Goal: Information Seeking & Learning: Compare options

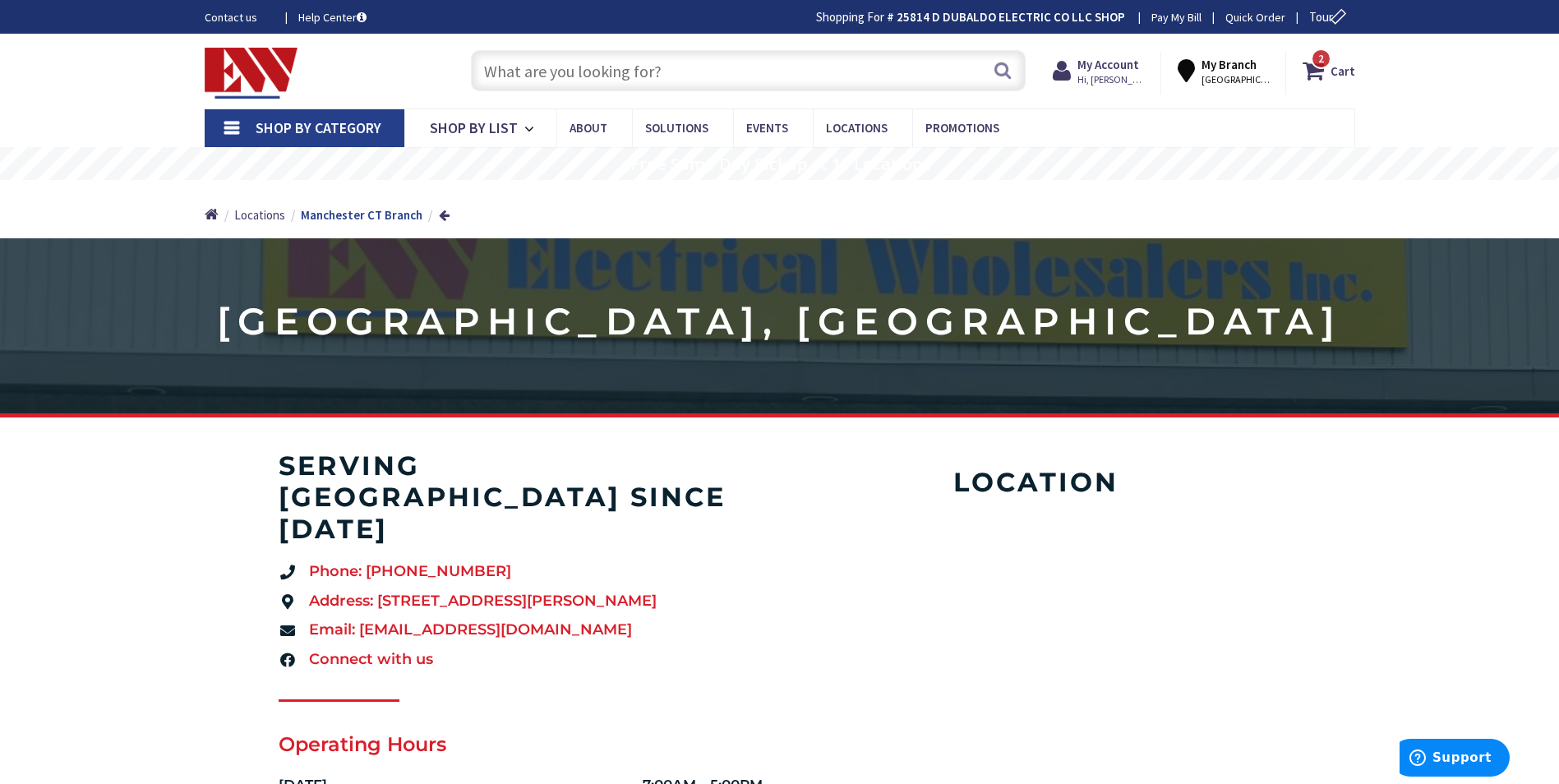
click at [697, 79] on input "text" at bounding box center [748, 70] width 554 height 42
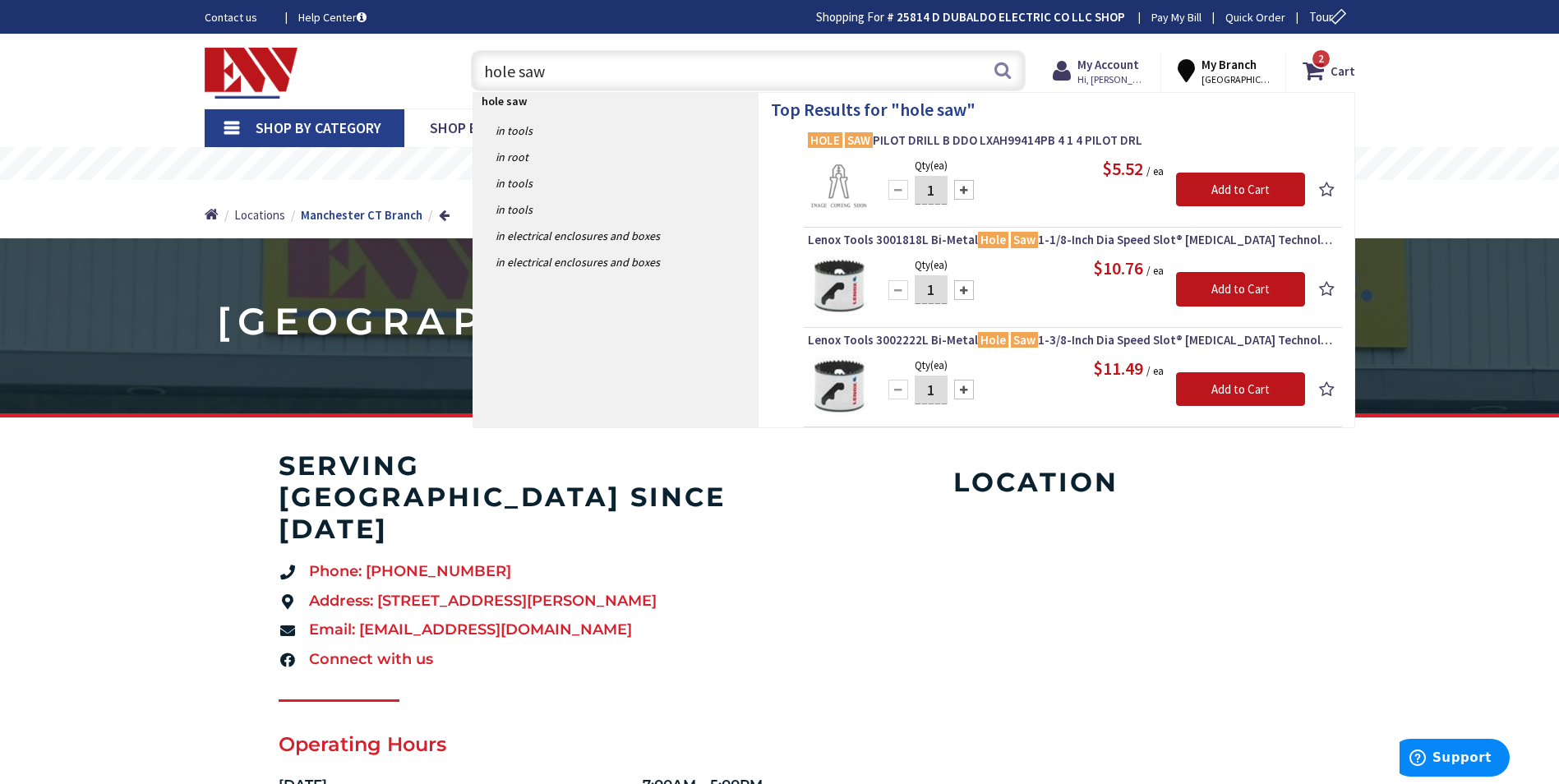
type input "hole saws"
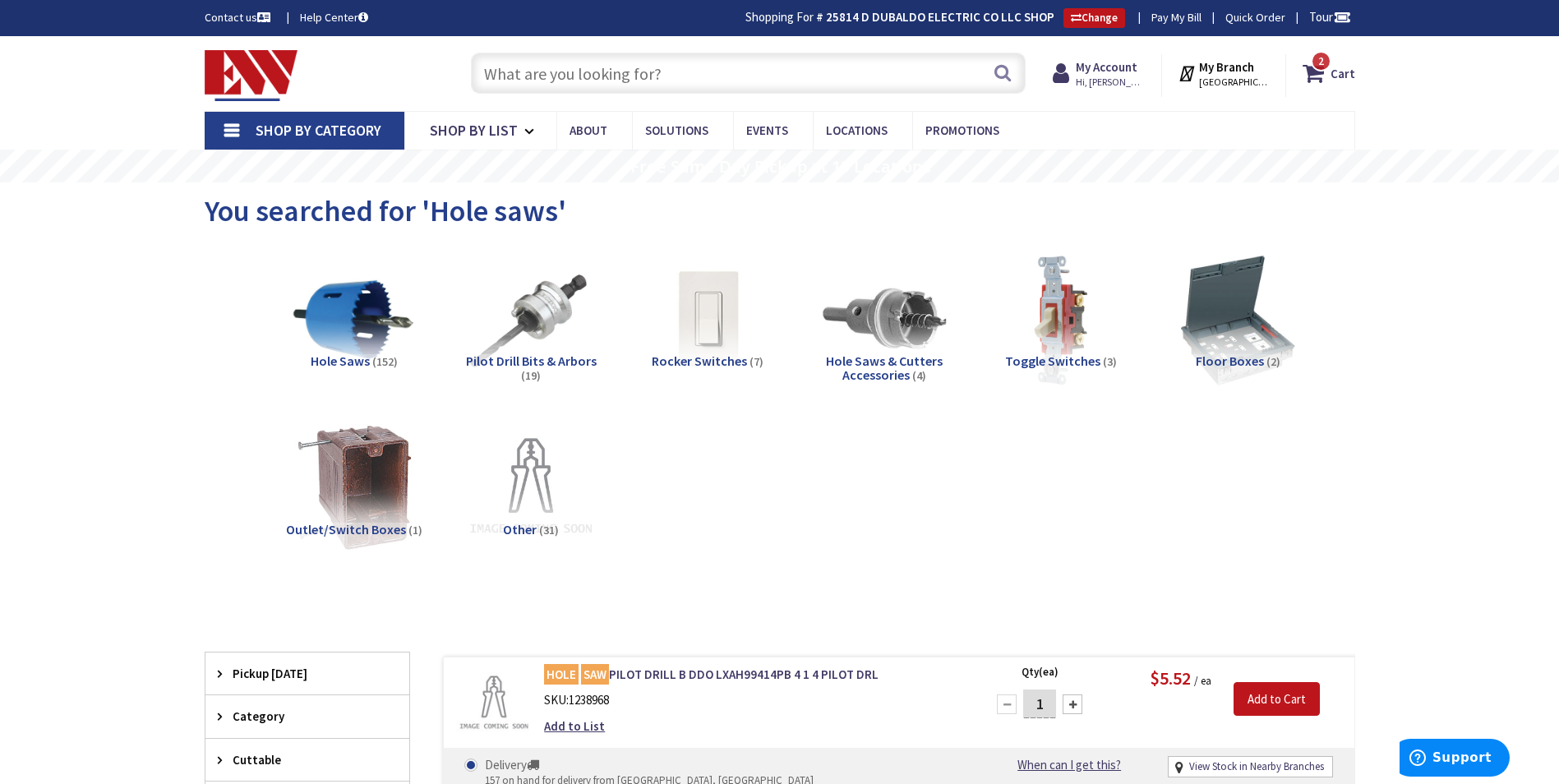
click at [548, 74] on input "text" at bounding box center [748, 72] width 554 height 42
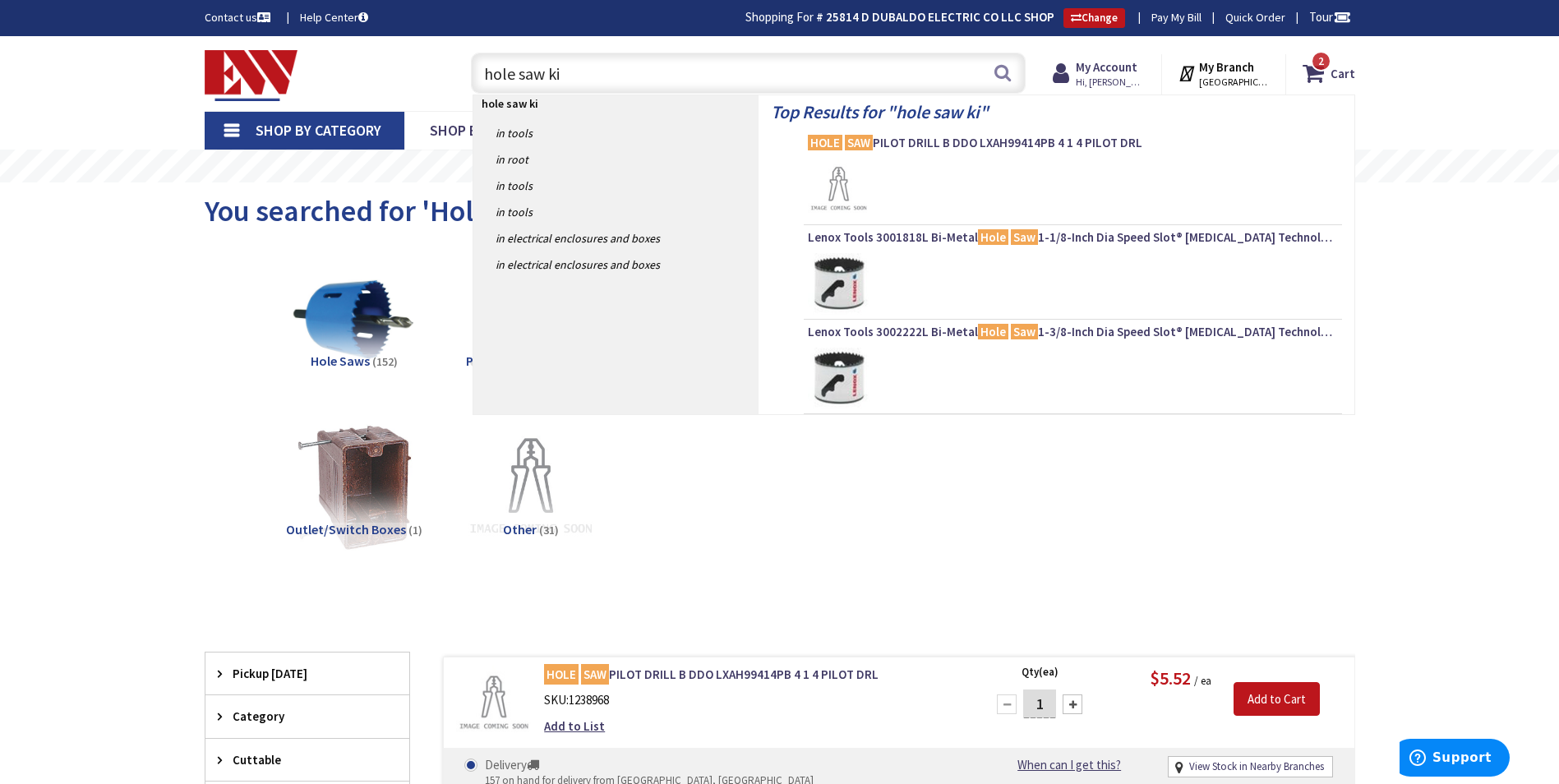
type input "hole saw kit"
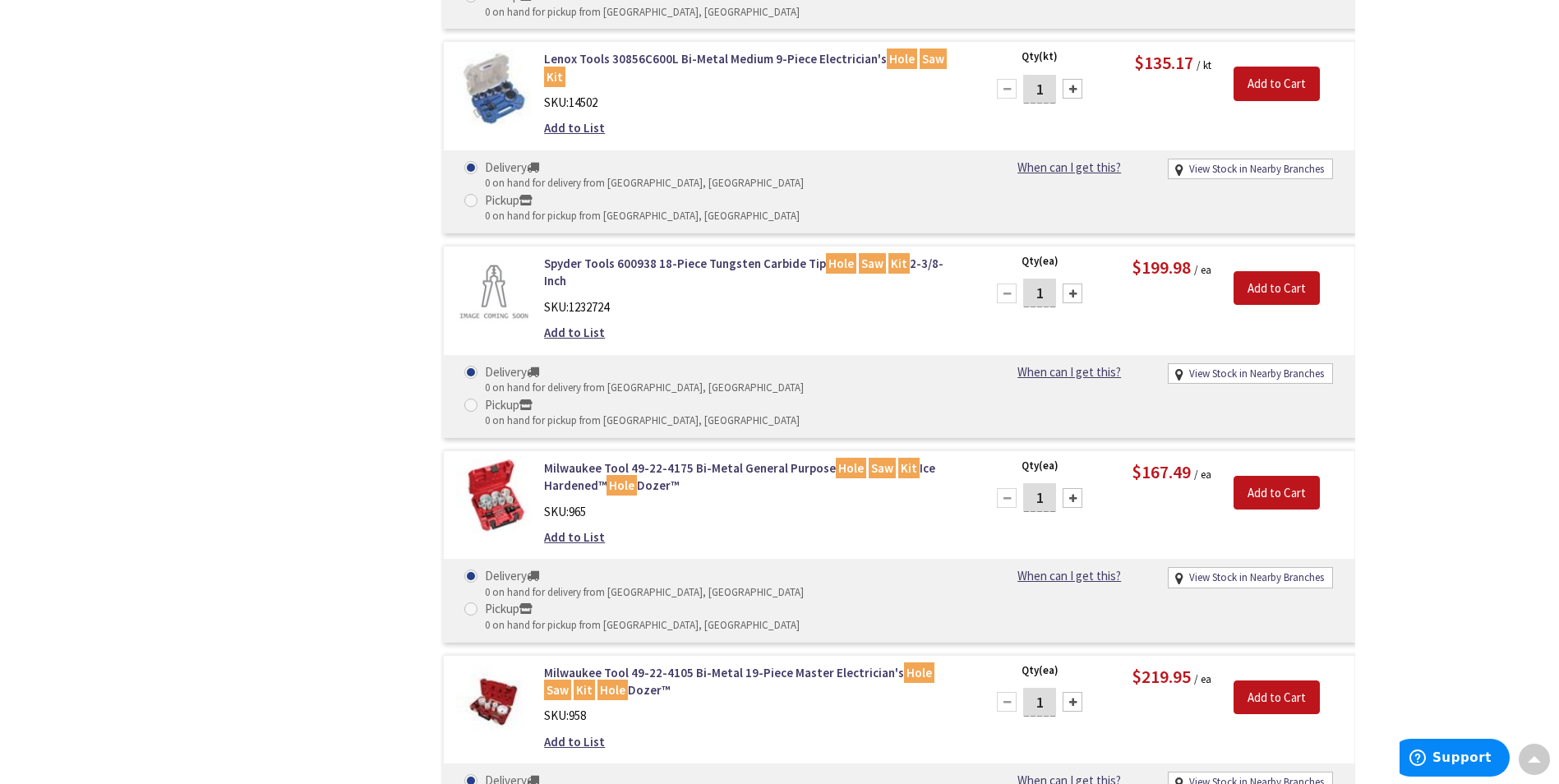
scroll to position [2467, 0]
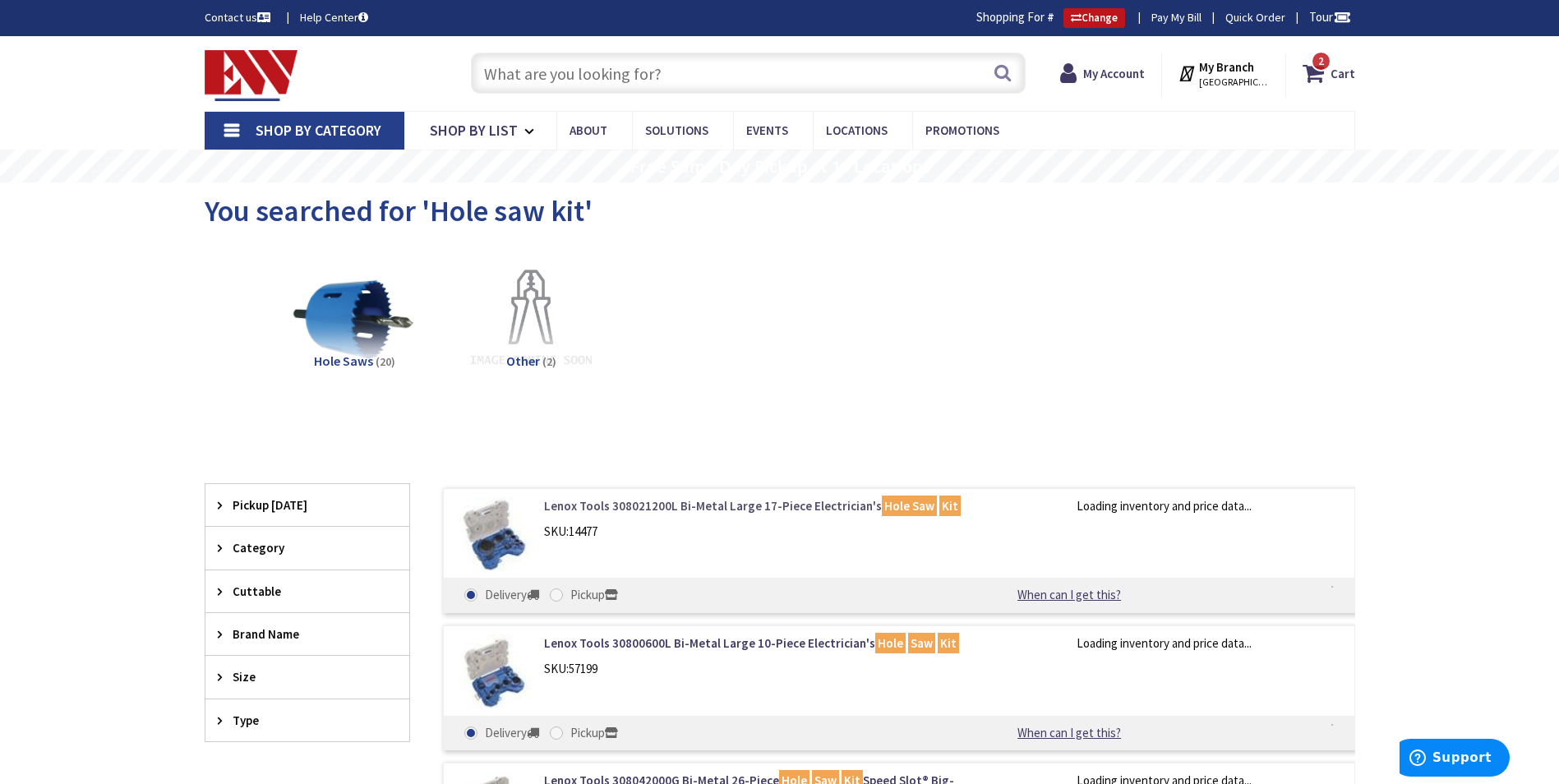
click at [681, 503] on link "Lenox Tools 308021200L Bi-Metal Large 17-Piece Electrician's Hole Saw Kit" at bounding box center [752, 506] width 418 height 17
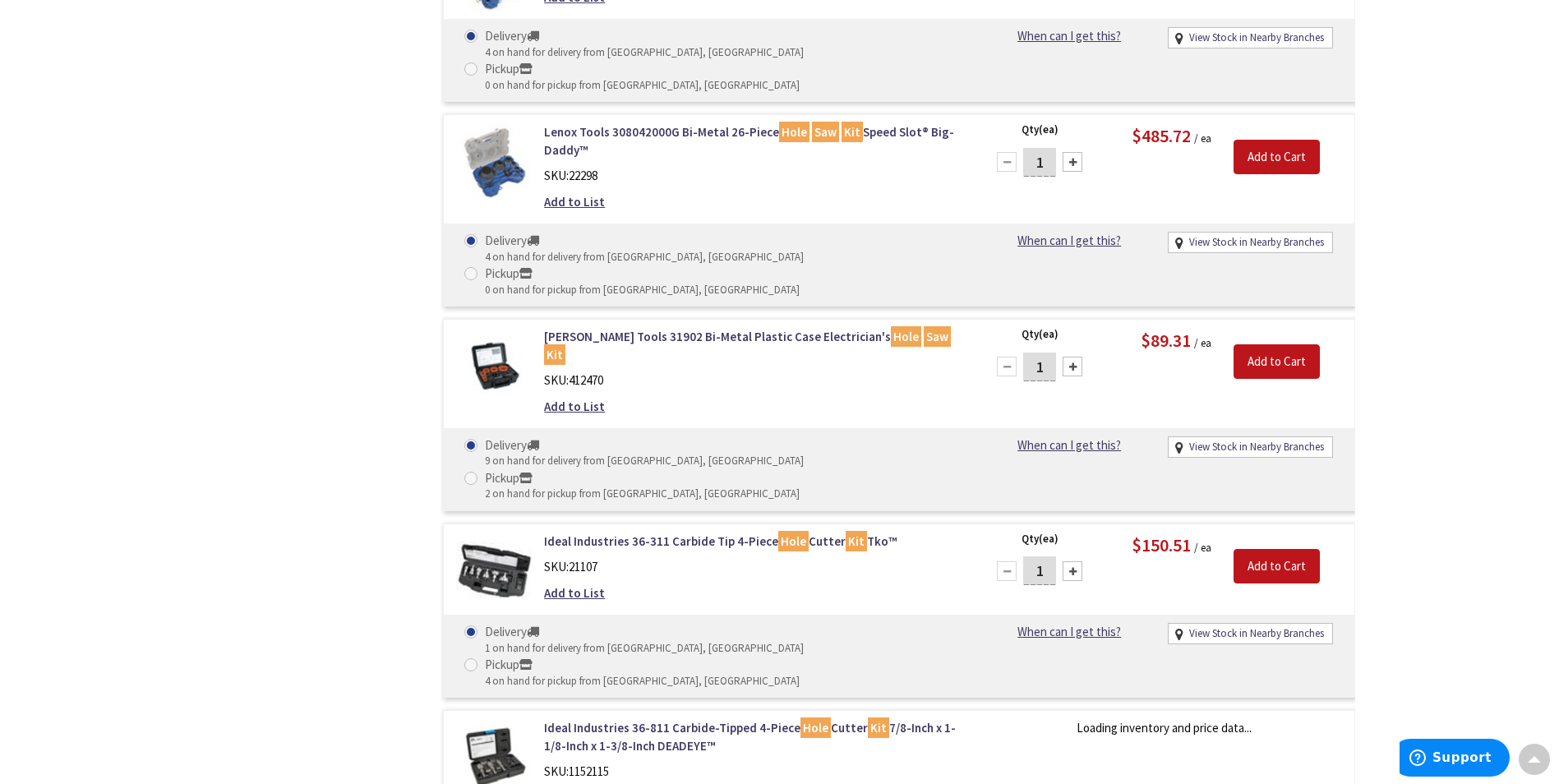
scroll to position [498, 0]
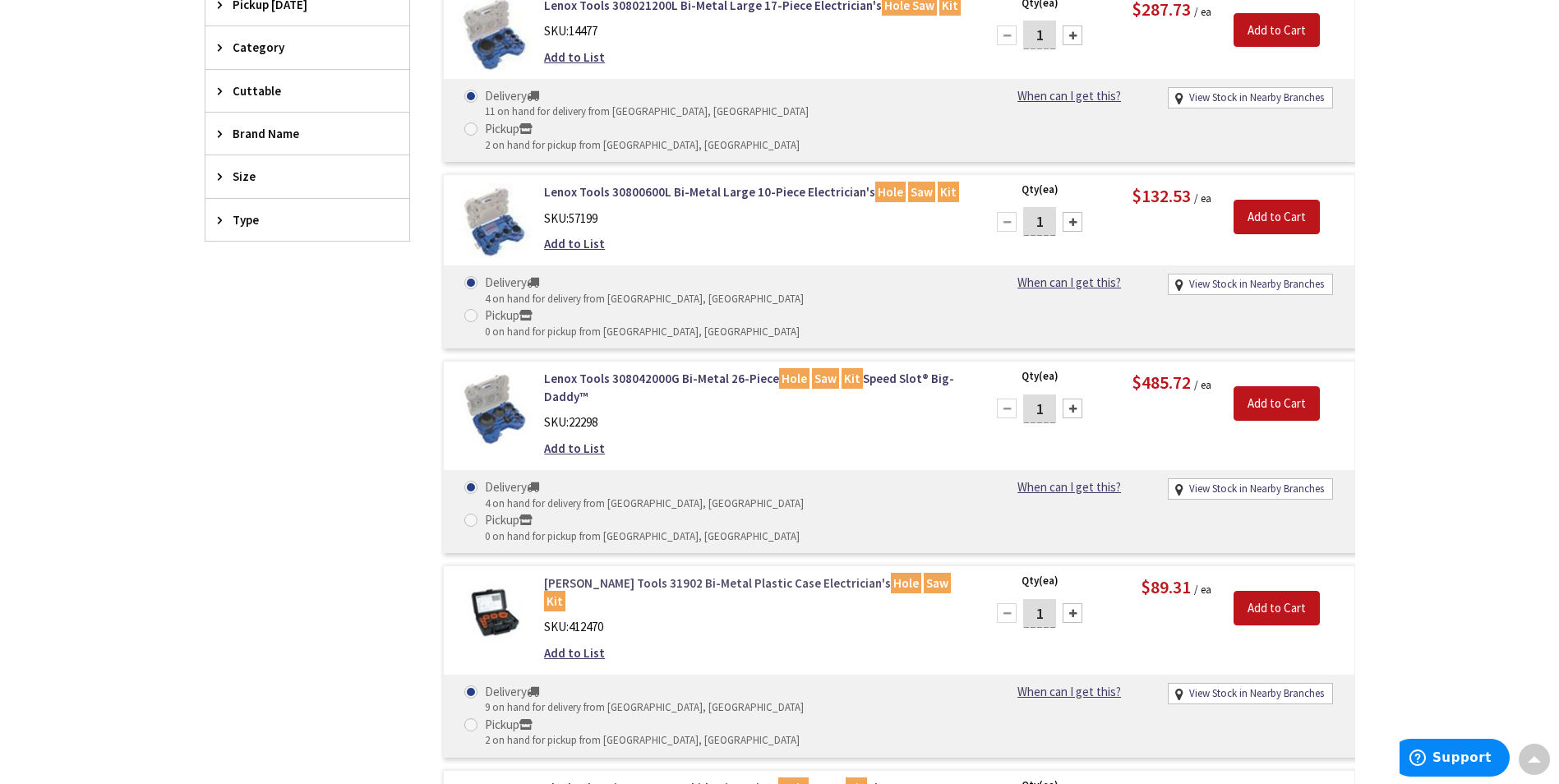
click at [635, 574] on link "Klein Tools 31902 Bi-Metal Plastic Case Electrician's Hole Saw Kit" at bounding box center [752, 592] width 418 height 36
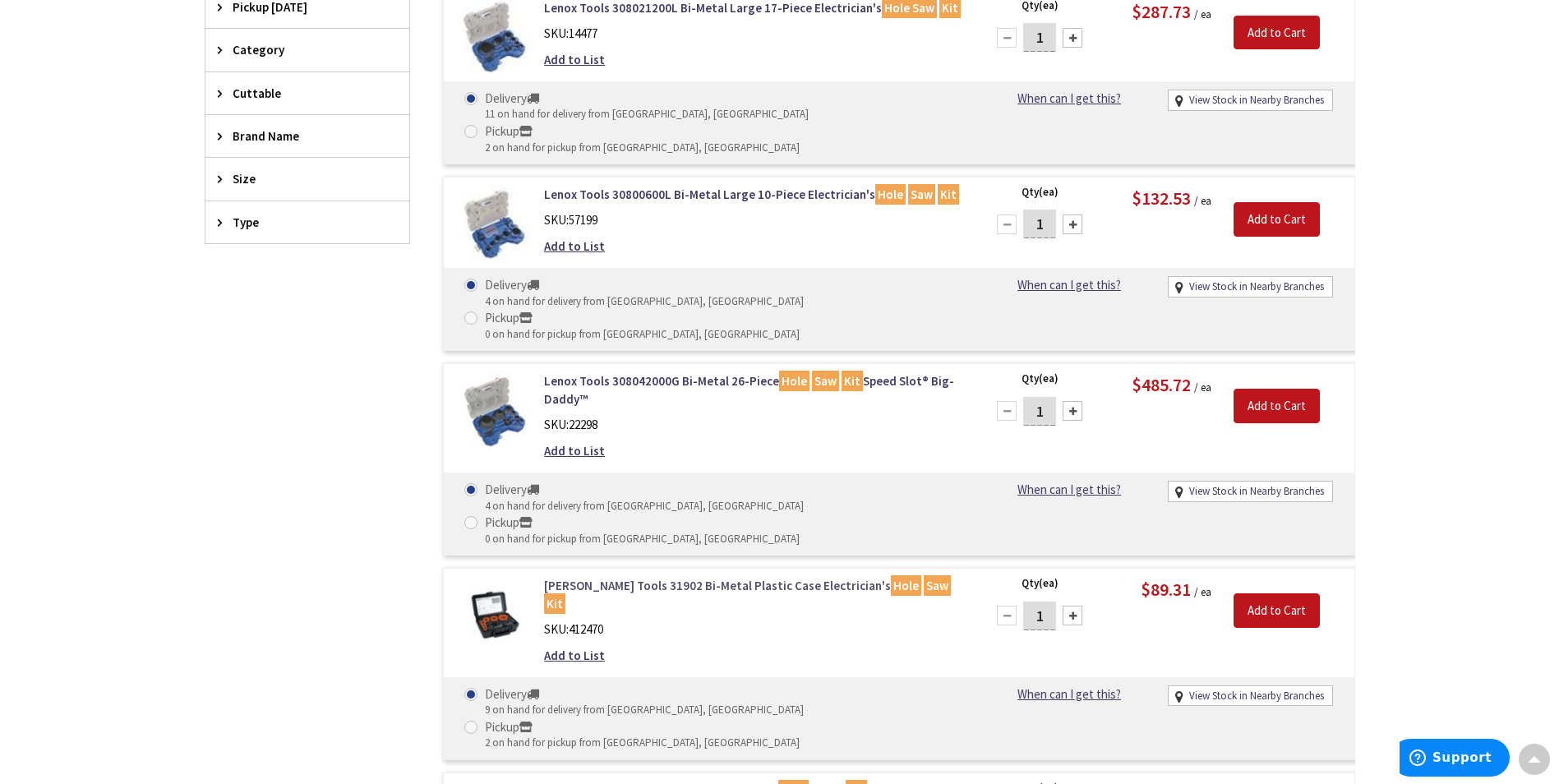
scroll to position [500, 0]
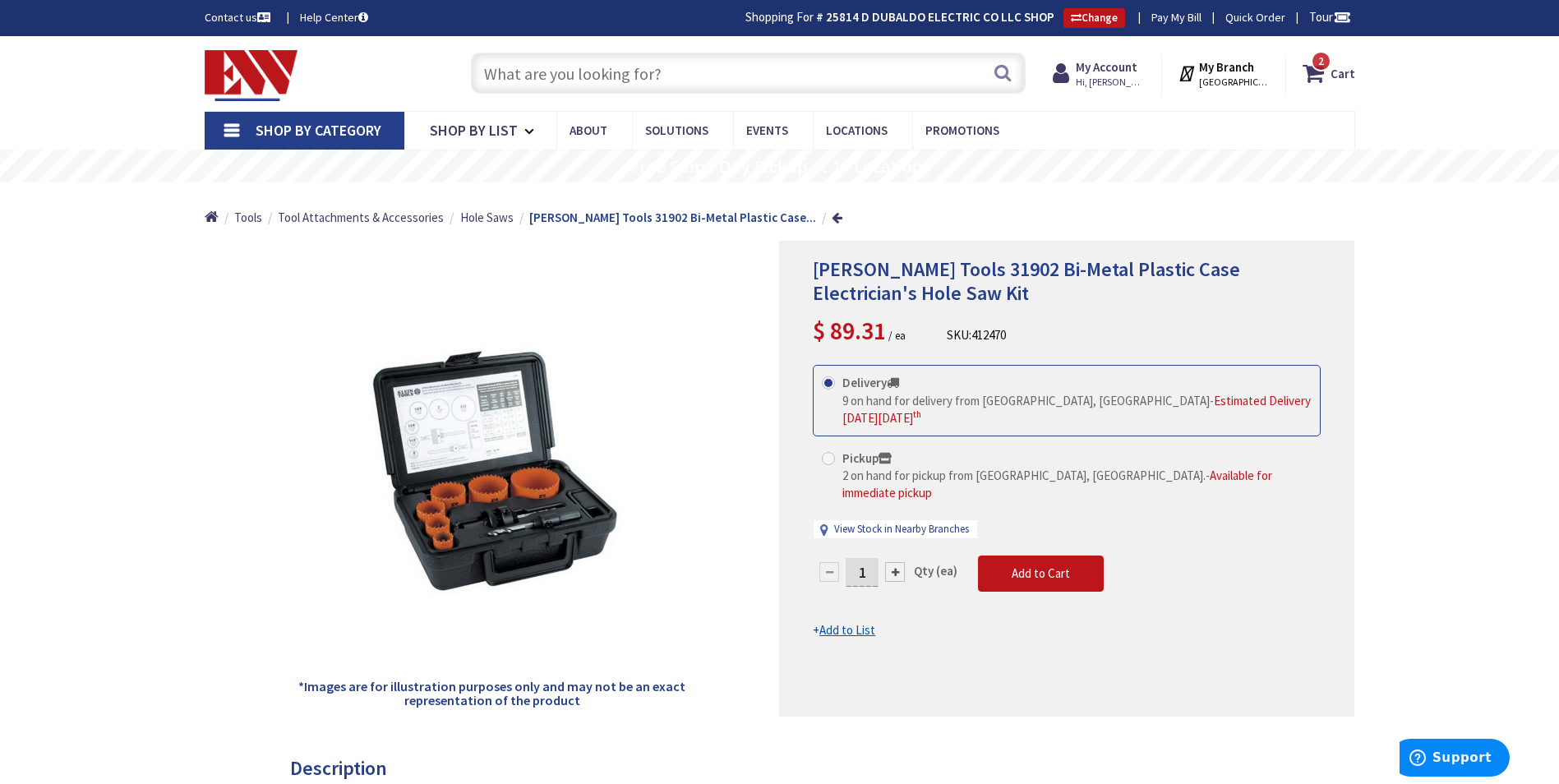
scroll to position [164, 0]
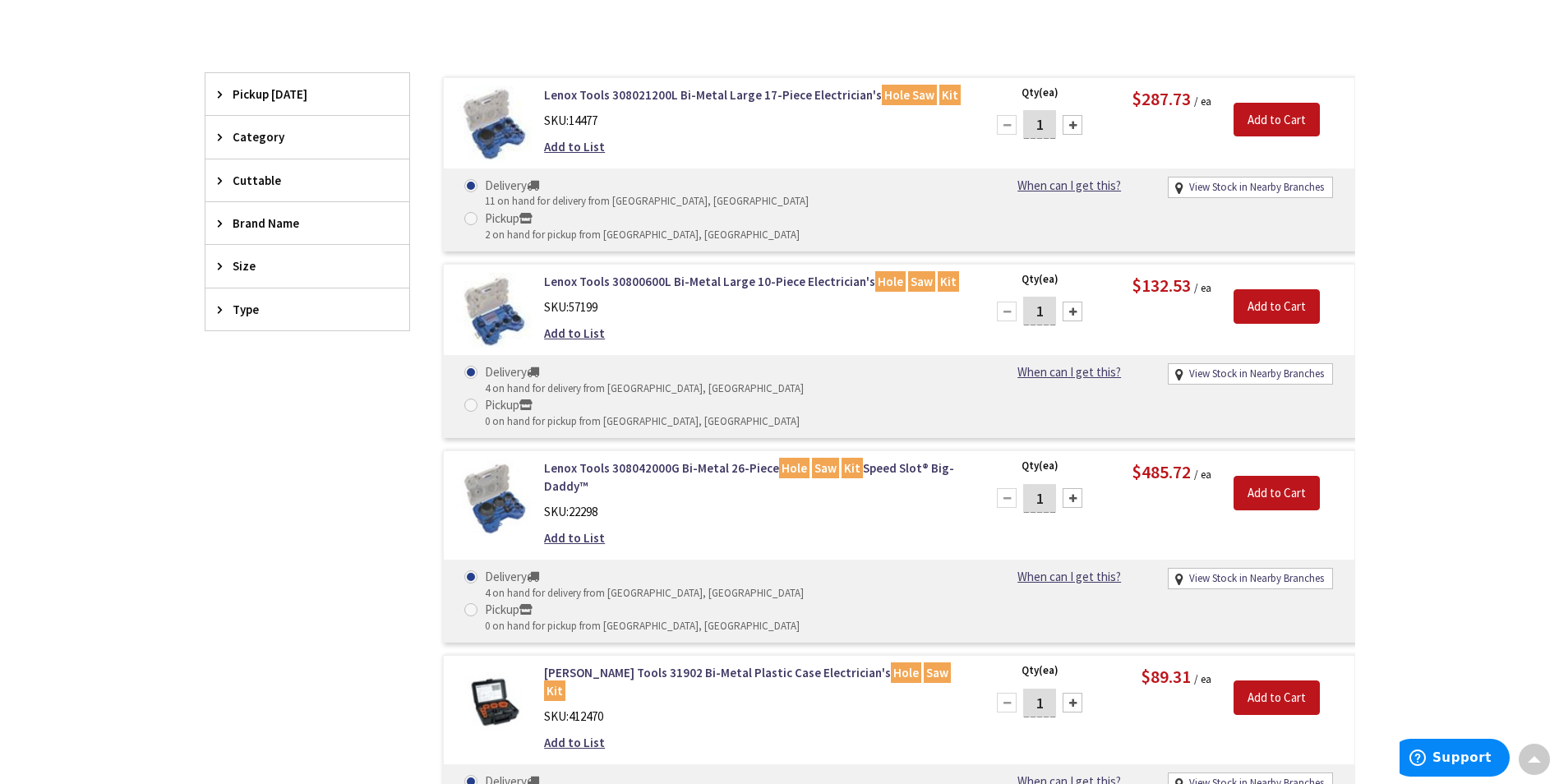
scroll to position [492, 0]
